Goal: Go to known website: Access a specific website the user already knows

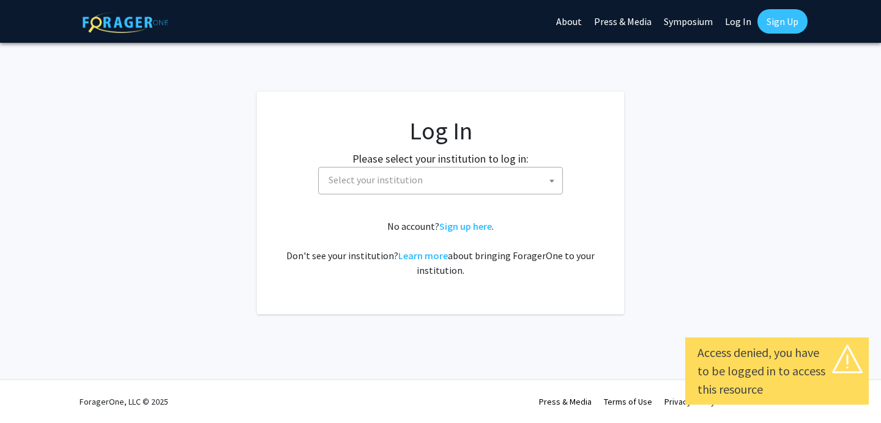
select select
click at [484, 175] on span "Select your institution" at bounding box center [443, 180] width 239 height 25
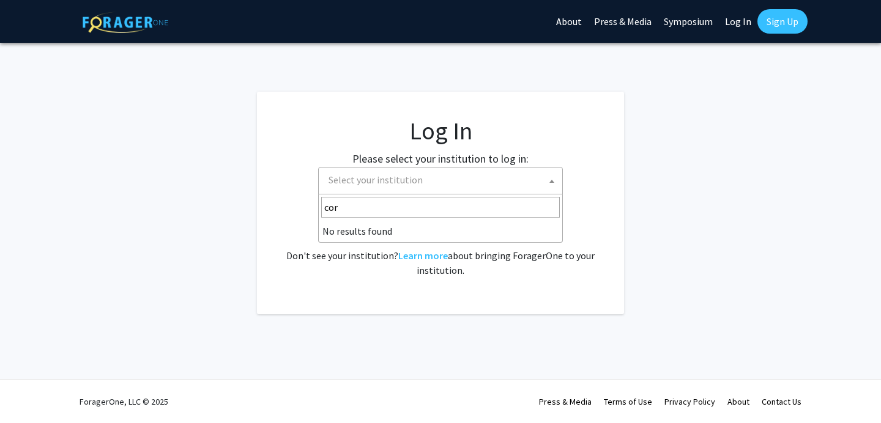
type input "co"
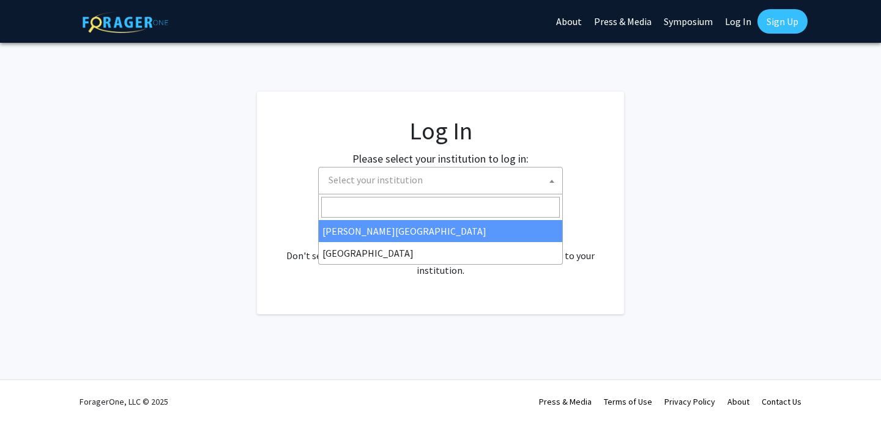
click at [576, 161] on div "Please select your institution to log in: [GEOGRAPHIC_DATA] [GEOGRAPHIC_DATA] […" at bounding box center [440, 172] width 336 height 44
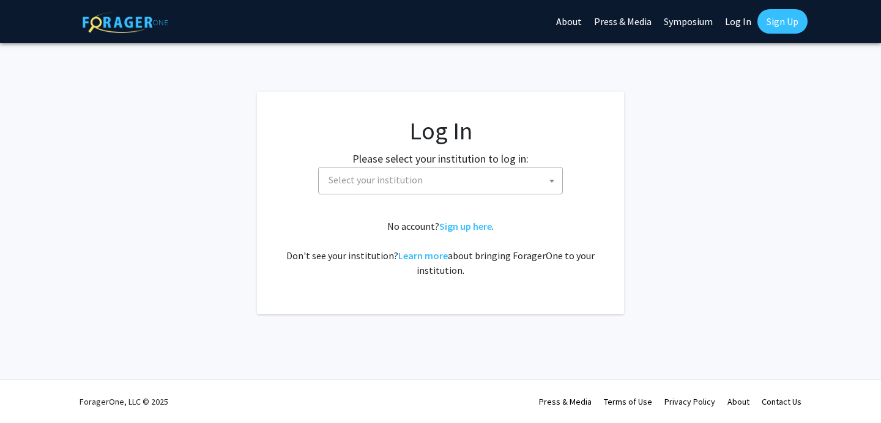
click at [724, 31] on link "Log In" at bounding box center [738, 21] width 39 height 43
select select "34"
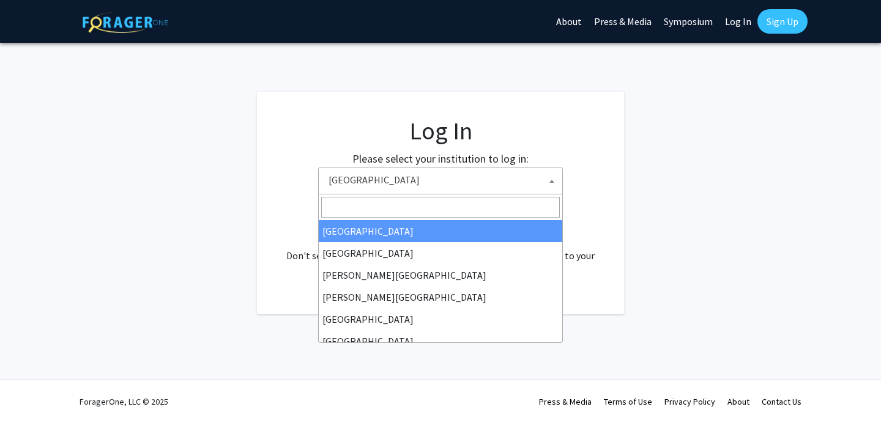
click at [521, 186] on span "[GEOGRAPHIC_DATA]" at bounding box center [443, 180] width 239 height 25
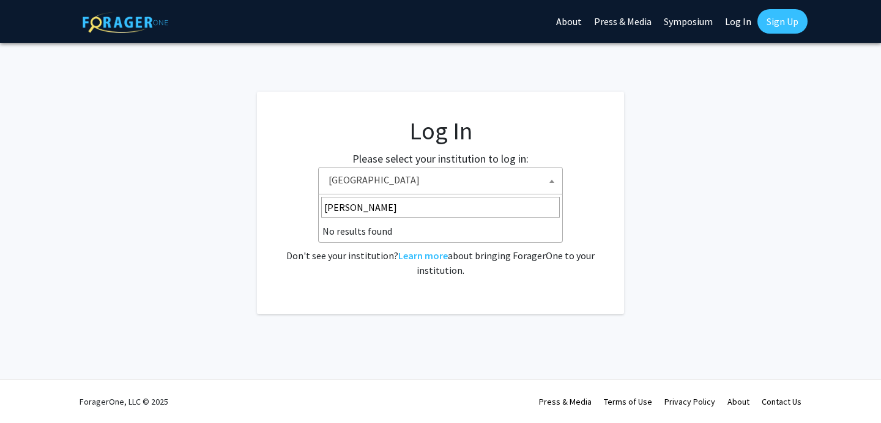
type input "cornell"
